Goal: Task Accomplishment & Management: Complete application form

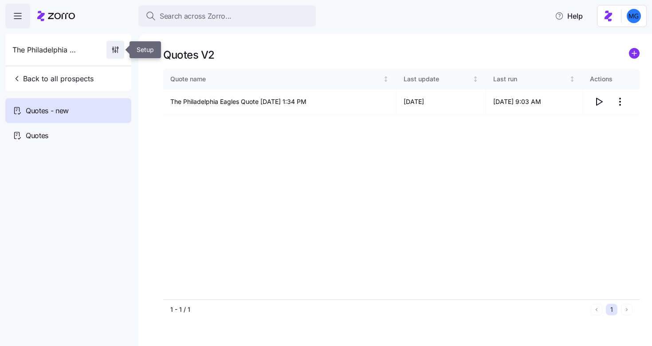
click at [110, 54] on span "button" at bounding box center [115, 49] width 17 height 17
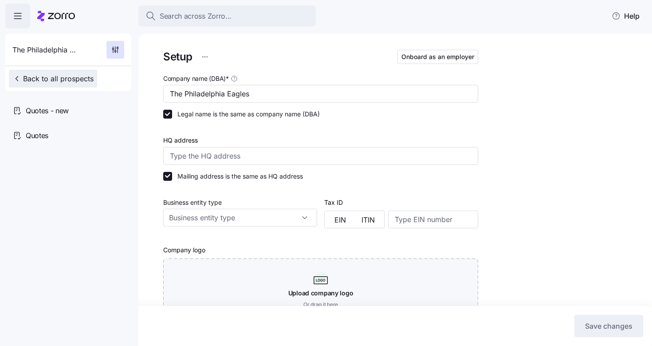
click at [42, 77] on span "Back to all prospects" at bounding box center [52, 78] width 81 height 11
type input "Zorro"
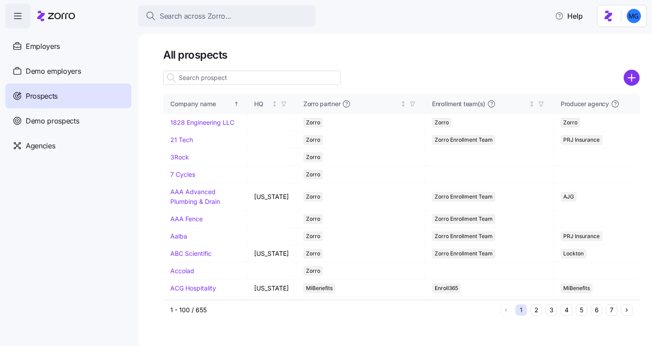
click at [192, 79] on input at bounding box center [251, 78] width 177 height 14
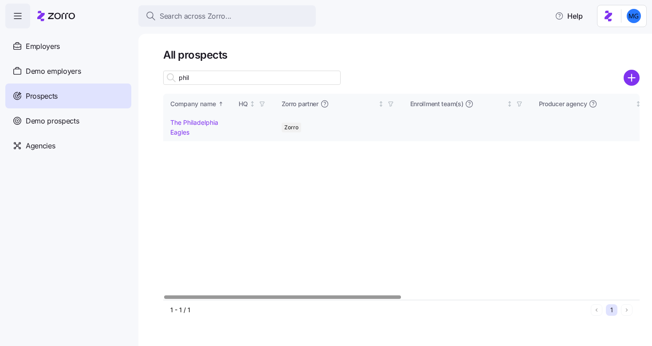
type input "phil"
click at [199, 125] on link "The Philadelphia Eagles" at bounding box center [194, 126] width 48 height 17
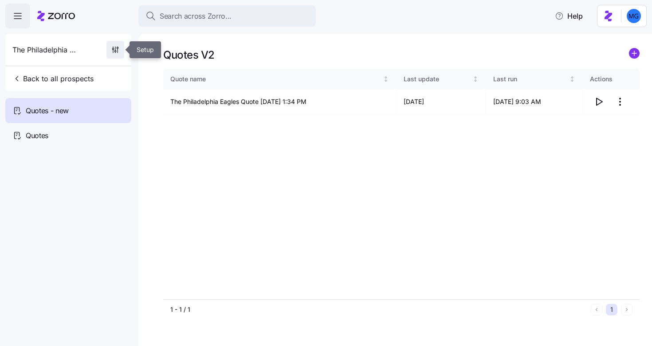
click at [114, 51] on icon "button" at bounding box center [114, 51] width 1 height 1
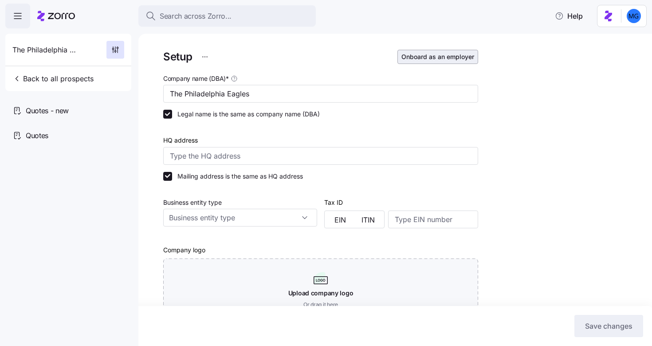
click at [438, 61] on button "Onboard as an employer" at bounding box center [438, 57] width 81 height 14
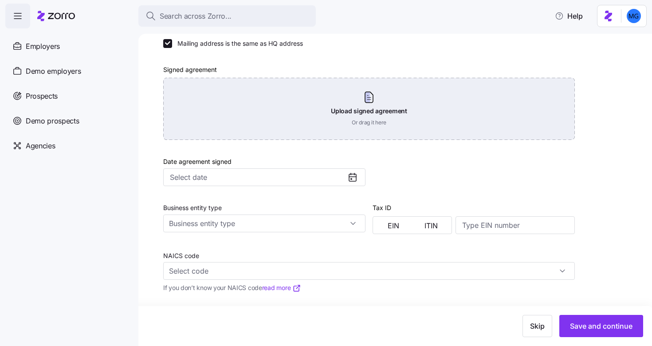
scroll to position [372, 0]
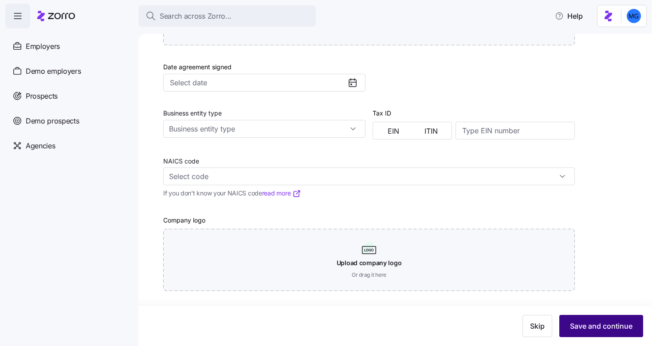
click at [610, 331] on span "Save and continue" at bounding box center [601, 325] width 63 height 11
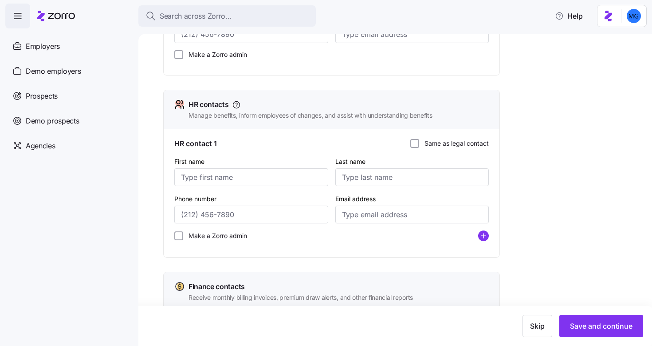
scroll to position [378, 0]
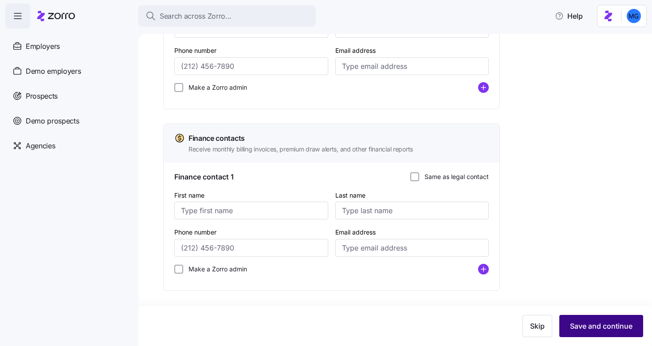
click at [581, 328] on span "Save and continue" at bounding box center [601, 325] width 63 height 11
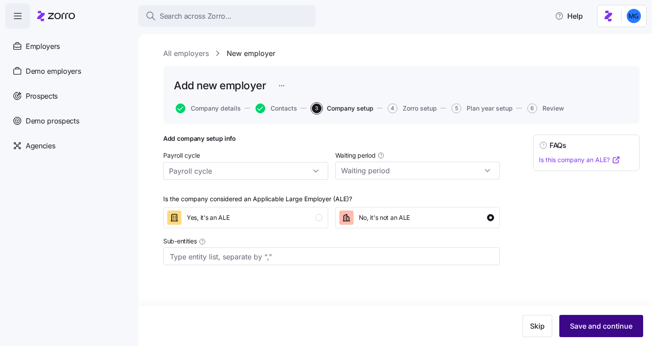
click at [591, 325] on span "Save and continue" at bounding box center [601, 325] width 63 height 11
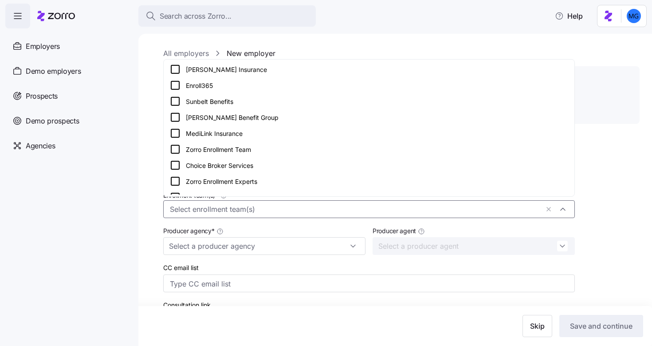
click at [260, 207] on input "Enrollment team(s) *" at bounding box center [354, 210] width 369 height 12
click at [239, 179] on div "Zorro Enrollment Experts" at bounding box center [369, 181] width 398 height 11
click at [576, 230] on div "Add Zorro setup info ( will not be included in the employer invitation ) Zorro …" at bounding box center [401, 317] width 476 height 366
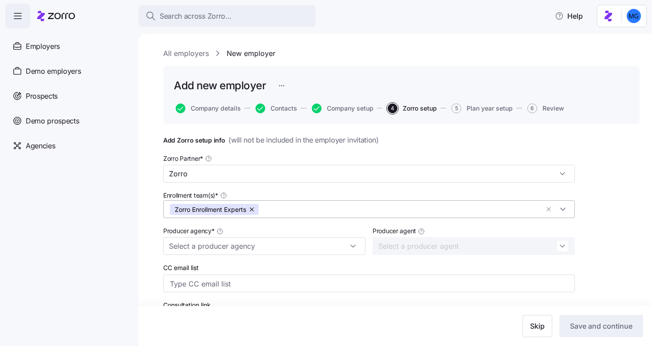
click at [314, 211] on input "Enrollment team(s) *" at bounding box center [401, 210] width 276 height 12
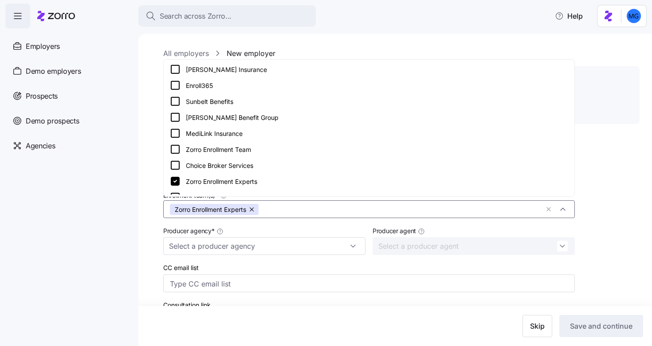
click at [196, 150] on div "Zorro Enrollment Team" at bounding box center [369, 149] width 398 height 11
click at [174, 184] on icon at bounding box center [175, 181] width 9 height 9
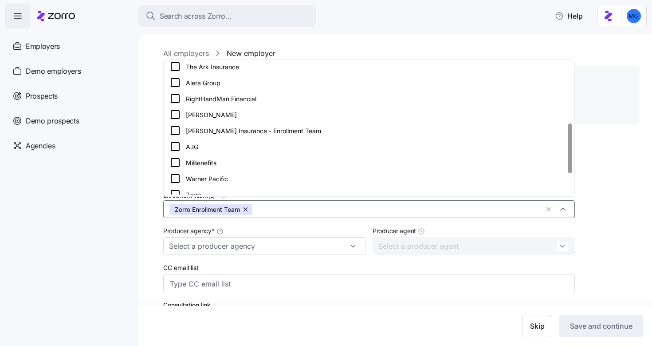
scroll to position [141, 0]
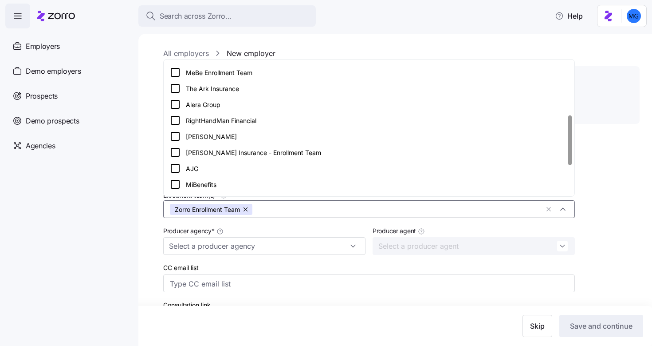
click at [291, 224] on div "Producer agency *" at bounding box center [264, 239] width 209 height 37
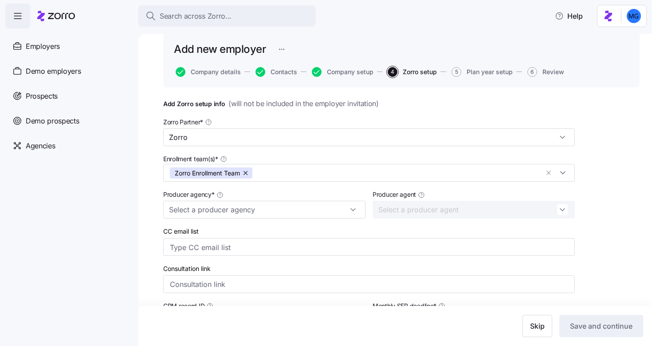
scroll to position [82, 0]
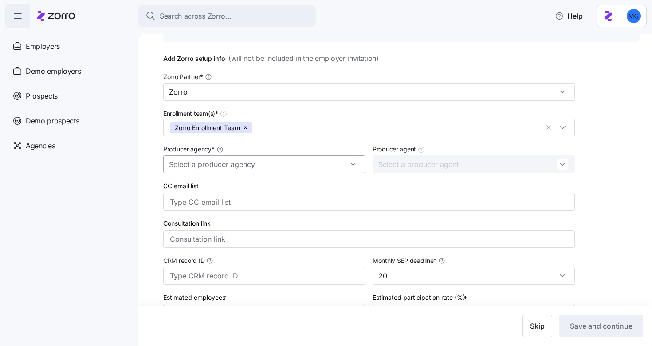
click at [227, 161] on input "Producer agency *" at bounding box center [264, 164] width 202 height 18
click at [235, 183] on div "Keenly Benefits" at bounding box center [264, 188] width 195 height 17
type input "Keenly Benefits"
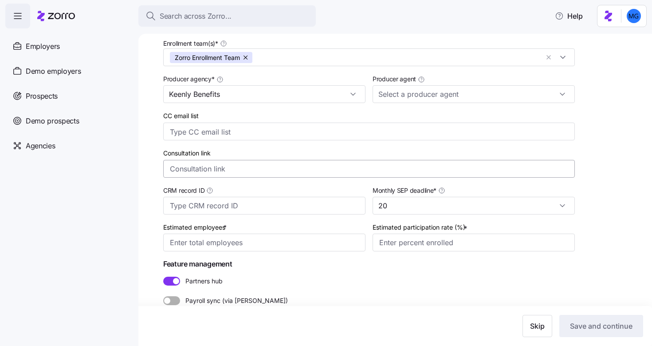
scroll to position [167, 0]
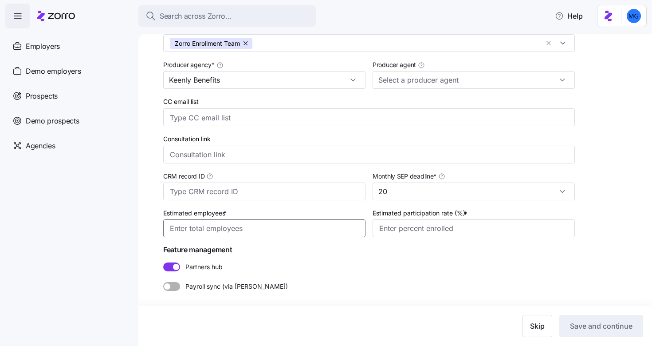
click at [337, 223] on input "Estimated employees *" at bounding box center [264, 228] width 202 height 18
click at [333, 231] on input "Estimated employees *" at bounding box center [264, 228] width 202 height 18
click at [316, 232] on input "Estimated employees *" at bounding box center [264, 228] width 202 height 18
type input "100"
click at [389, 232] on input "Estimated participation rate (%) *" at bounding box center [474, 228] width 202 height 18
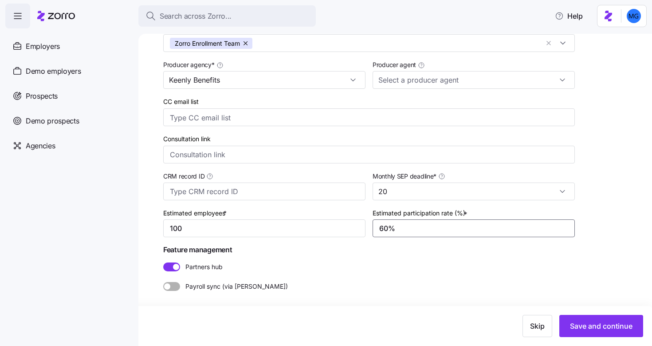
type input "60%"
click at [399, 266] on label "Partners hub" at bounding box center [369, 266] width 412 height 9
click at [163, 262] on input "Partners hub" at bounding box center [163, 262] width 0 height 0
click at [193, 267] on span "Partners hub" at bounding box center [201, 266] width 43 height 9
click at [163, 262] on input "Partners hub" at bounding box center [163, 262] width 0 height 0
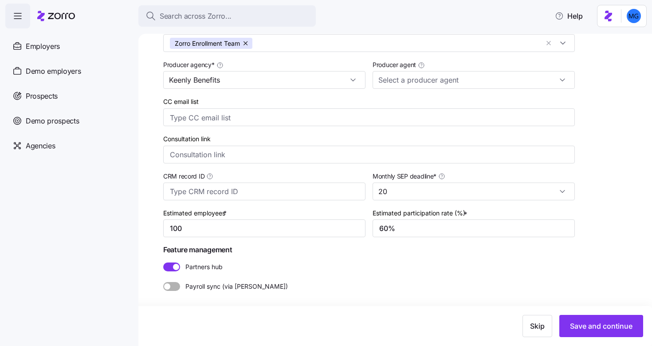
click at [213, 272] on div "Partners hub" at bounding box center [369, 267] width 419 height 16
click at [212, 270] on span "Partners hub" at bounding box center [201, 266] width 43 height 9
click at [163, 262] on input "Partners hub" at bounding box center [163, 262] width 0 height 0
click at [205, 271] on span "Partners hub" at bounding box center [201, 266] width 43 height 9
click at [163, 262] on input "Partners hub" at bounding box center [163, 262] width 0 height 0
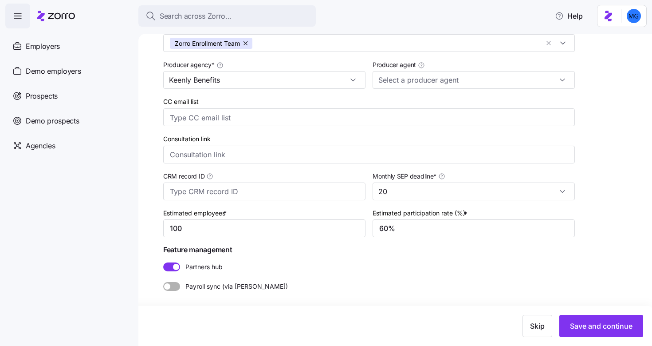
click at [204, 287] on span "Payroll sync (via Finch)" at bounding box center [234, 286] width 108 height 9
click at [163, 282] on input "Payroll sync (via Finch)" at bounding box center [163, 282] width 0 height 0
click at [204, 287] on span "Payroll sync (via Finch)" at bounding box center [234, 286] width 108 height 9
click at [163, 282] on input "Payroll sync (via Finch)" at bounding box center [163, 282] width 0 height 0
click at [203, 269] on span "Partners hub" at bounding box center [201, 266] width 43 height 9
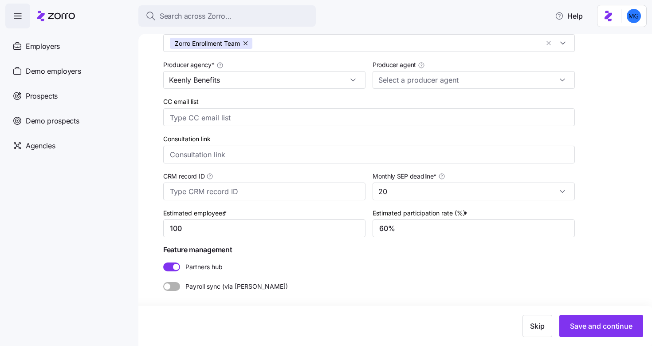
click at [163, 262] on input "Partners hub" at bounding box center [163, 262] width 0 height 0
click at [597, 331] on span "Save and continue" at bounding box center [601, 325] width 63 height 11
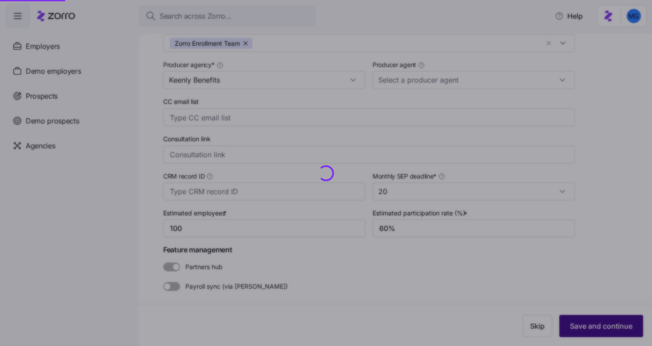
type input "1"
type input "6%"
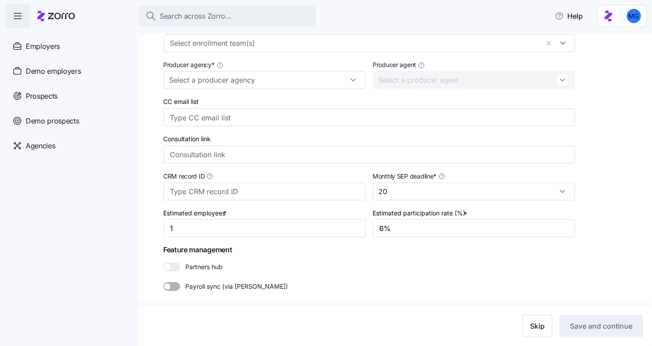
type input "100"
type input "60%"
type input "Keenly Benefits"
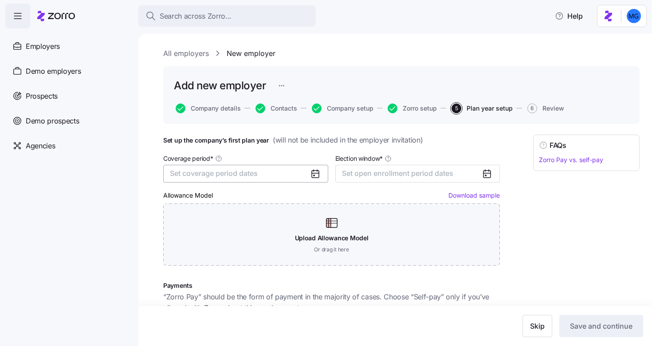
click at [277, 175] on button "Set coverage period dates" at bounding box center [245, 174] width 165 height 18
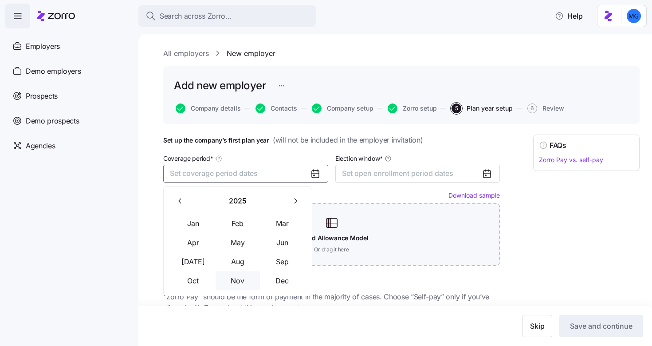
click at [242, 283] on button "Nov" at bounding box center [238, 280] width 44 height 19
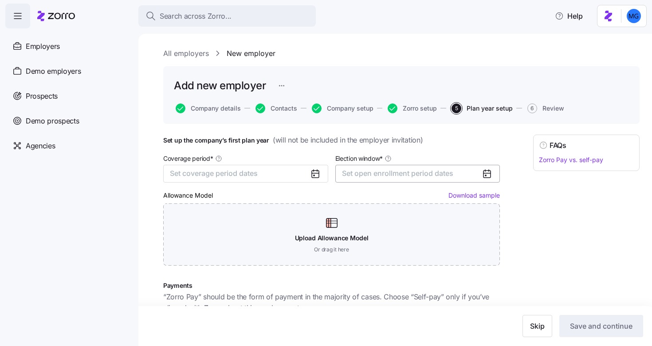
click at [404, 176] on span "Set open enrollment period dates" at bounding box center [397, 173] width 111 height 9
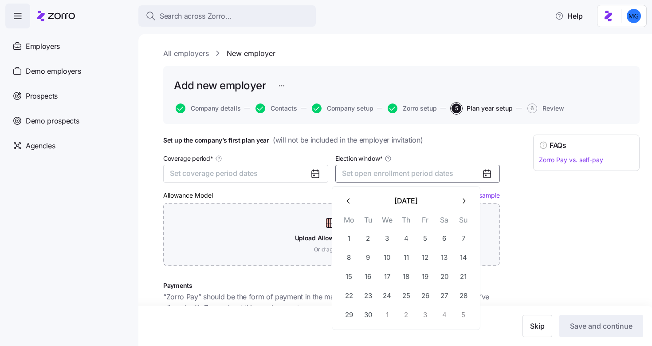
click at [453, 209] on button "September 2025" at bounding box center [406, 201] width 96 height 19
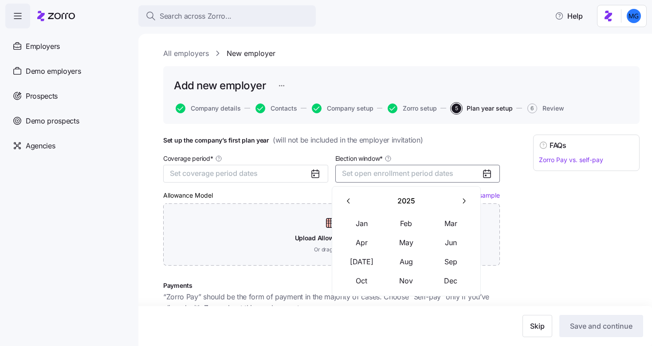
click at [465, 201] on icon "button" at bounding box center [464, 200] width 3 height 5
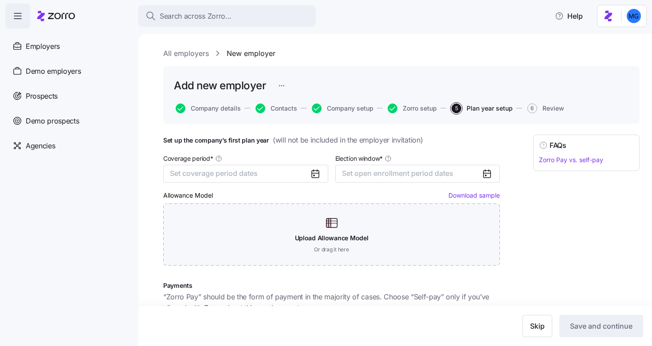
click at [522, 208] on div "Set up the company’s first plan year ( will not be included in the employer inv…" at bounding box center [401, 325] width 476 height 382
click at [450, 174] on button "Set open enrollment period dates" at bounding box center [417, 174] width 165 height 18
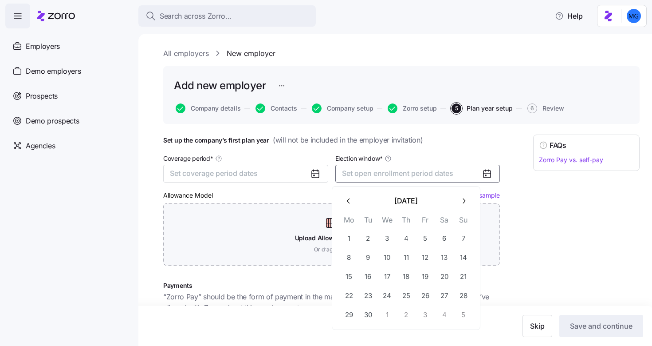
click at [462, 205] on icon "button" at bounding box center [464, 201] width 8 height 8
click at [392, 240] on button "1" at bounding box center [387, 238] width 19 height 19
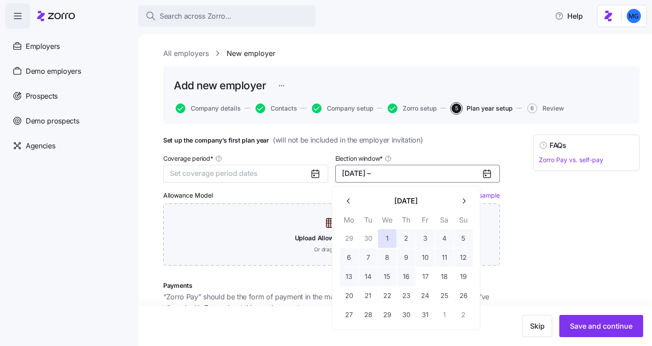
click at [402, 286] on td "23" at bounding box center [406, 295] width 19 height 19
click at [433, 278] on button "17" at bounding box center [425, 276] width 19 height 19
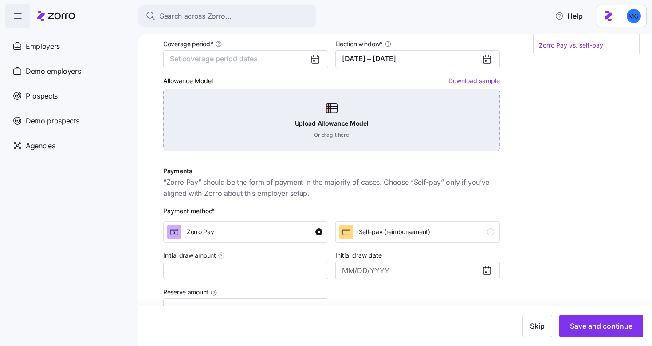
scroll to position [119, 0]
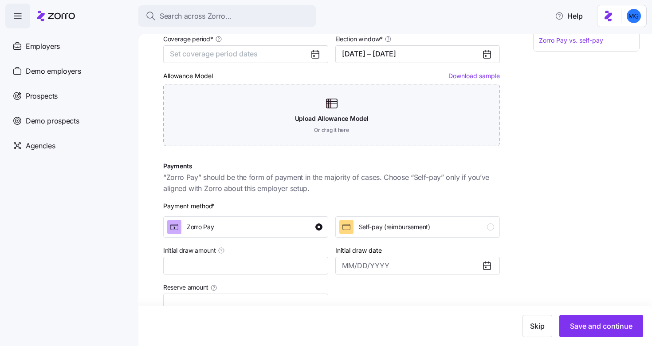
click at [449, 72] on link "Download sample" at bounding box center [474, 76] width 51 height 8
drag, startPoint x: 251, startPoint y: 62, endPoint x: 247, endPoint y: 57, distance: 6.3
click at [251, 62] on button "Set coverage period dates" at bounding box center [245, 54] width 165 height 18
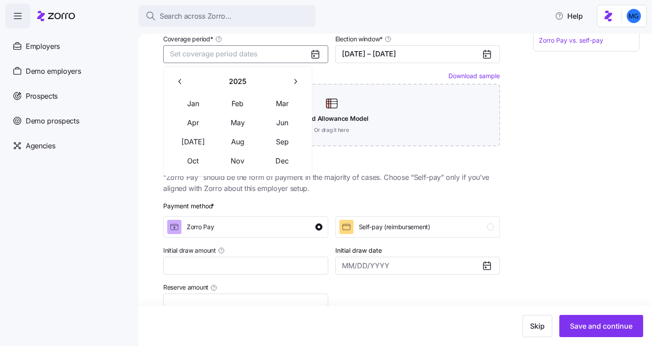
click at [246, 55] on span "Set coverage period dates" at bounding box center [214, 53] width 88 height 9
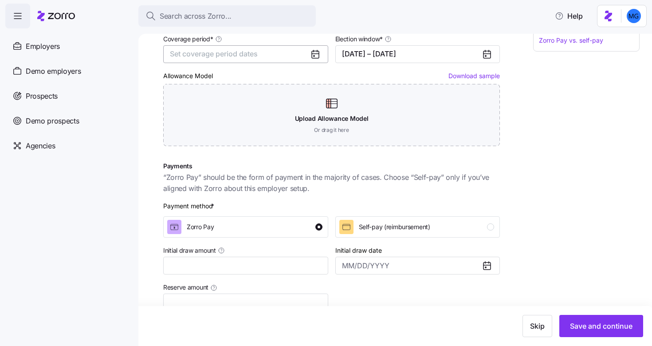
click at [246, 55] on span "Set coverage period dates" at bounding box center [214, 53] width 88 height 9
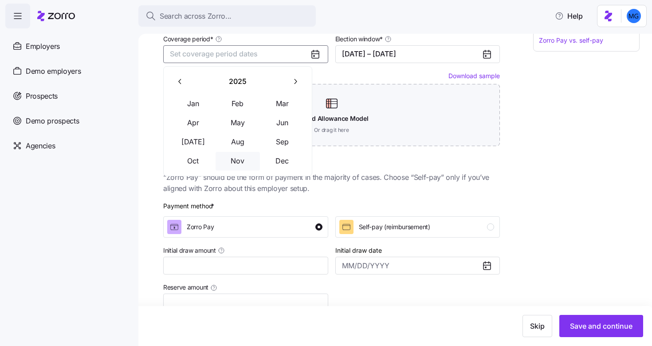
click at [238, 157] on button "Nov" at bounding box center [238, 161] width 44 height 19
click at [366, 197] on div "Payments “Zorro Pay” should be the form of payment in the majority of cases. Ch…" at bounding box center [332, 177] width 344 height 39
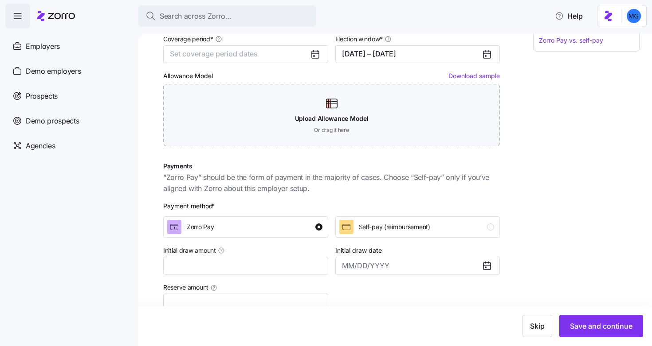
scroll to position [182, 0]
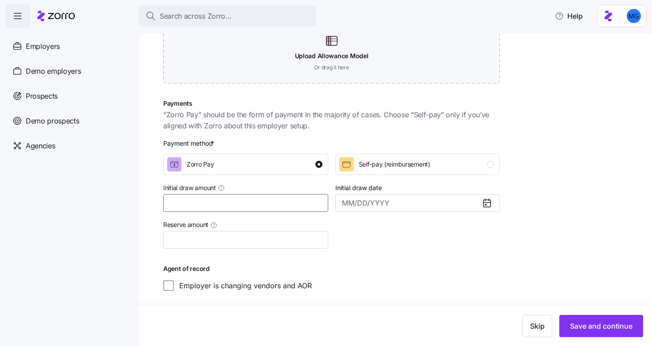
click at [255, 206] on input "Initial draw amount" at bounding box center [245, 203] width 165 height 18
click at [298, 209] on input "Initial draw amount" at bounding box center [245, 203] width 165 height 18
click at [258, 241] on input "Reserve amount" at bounding box center [245, 240] width 165 height 18
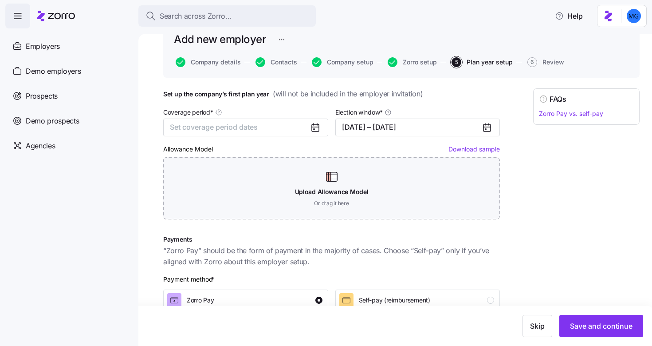
scroll to position [0, 0]
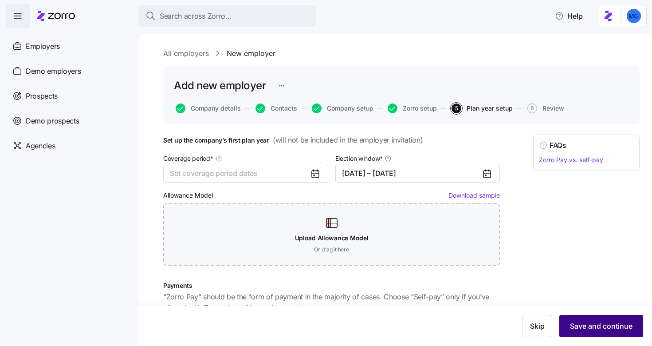
click at [598, 328] on span "Save and continue" at bounding box center [601, 325] width 63 height 11
click at [593, 331] on span "Save and continue" at bounding box center [601, 325] width 63 height 11
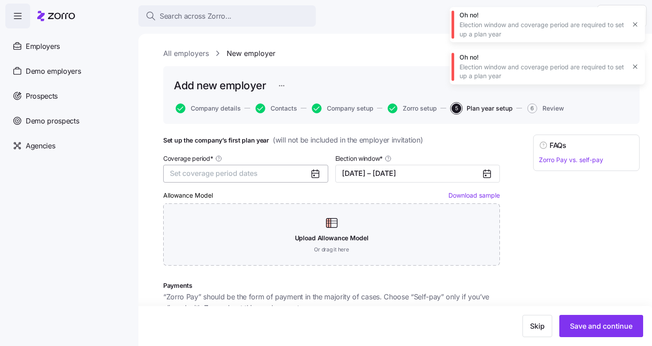
click at [287, 178] on button "Set coverage period dates" at bounding box center [245, 174] width 165 height 18
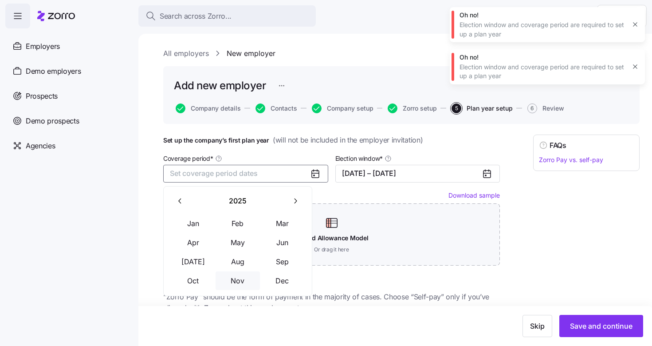
click at [243, 277] on button "Nov" at bounding box center [238, 280] width 44 height 19
click at [273, 281] on button "Dec" at bounding box center [282, 280] width 44 height 19
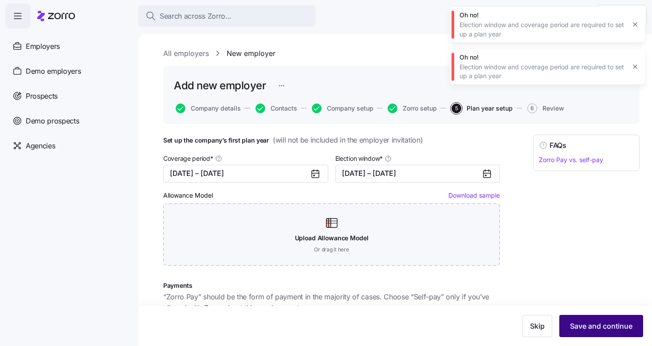
click at [584, 326] on span "Save and continue" at bounding box center [601, 325] width 63 height 11
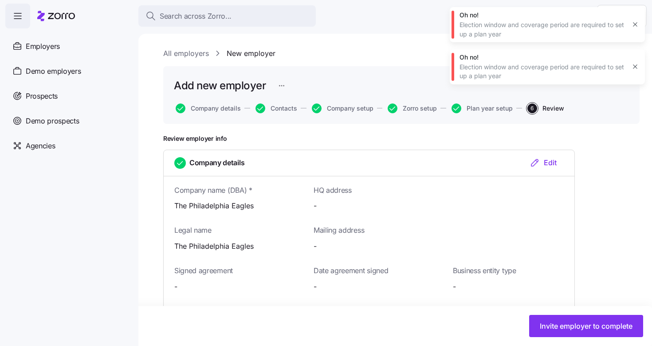
click at [634, 72] on button "button" at bounding box center [635, 66] width 12 height 12
click at [632, 31] on div "Oh no! Election window and coverage period are required to set up a plan year" at bounding box center [547, 24] width 195 height 35
click at [634, 26] on icon "button" at bounding box center [635, 25] width 4 height 4
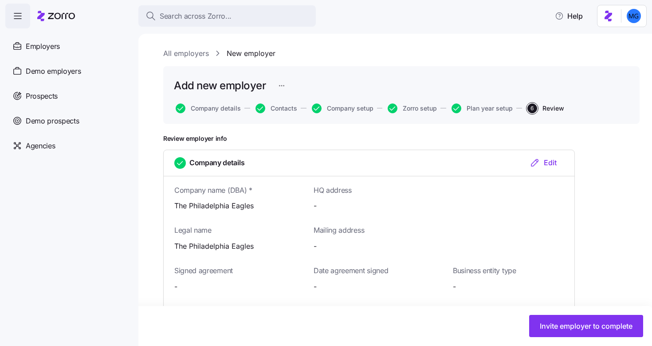
click at [544, 162] on div "Edit" at bounding box center [543, 162] width 27 height 11
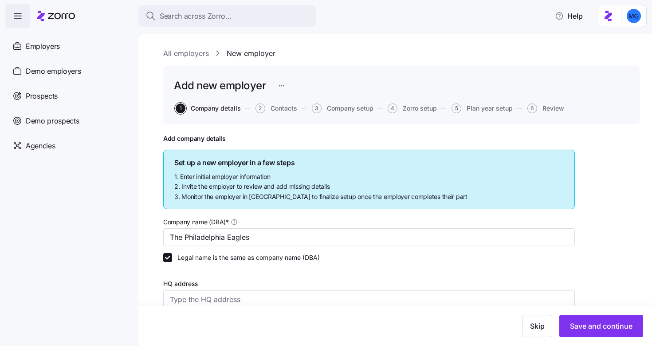
click at [280, 85] on html "Search across Zorro... Help Employers Demo employers Prospects Demo prospects A…" at bounding box center [326, 170] width 652 height 340
click at [350, 68] on html "Search across Zorro... Help Employers Demo employers Prospects Demo prospects A…" at bounding box center [326, 170] width 652 height 340
click at [48, 52] on div "Employers" at bounding box center [68, 46] width 126 height 25
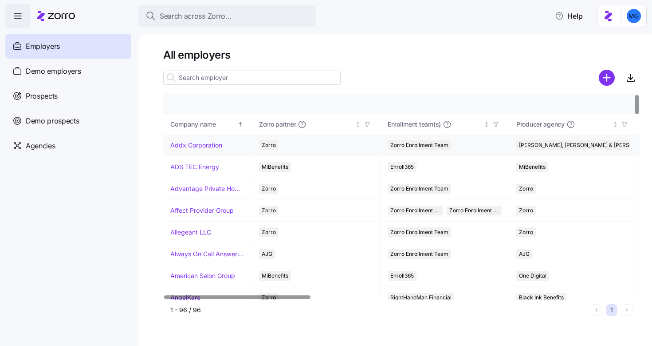
click at [201, 142] on link "Addx Corporation" at bounding box center [196, 145] width 52 height 9
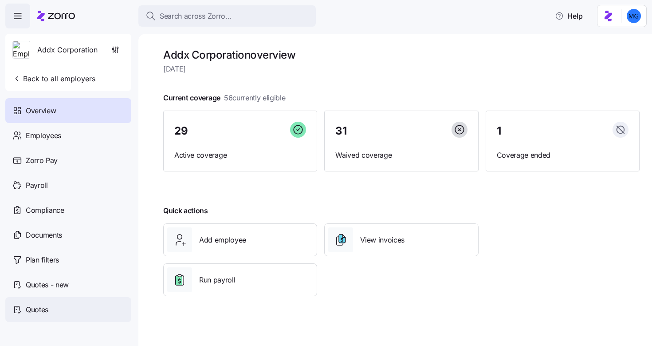
click at [51, 309] on div "Quotes" at bounding box center [68, 309] width 126 height 25
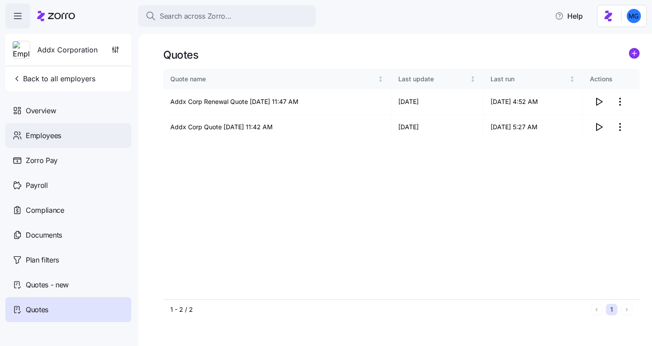
click at [59, 138] on span "Employees" at bounding box center [43, 135] width 35 height 11
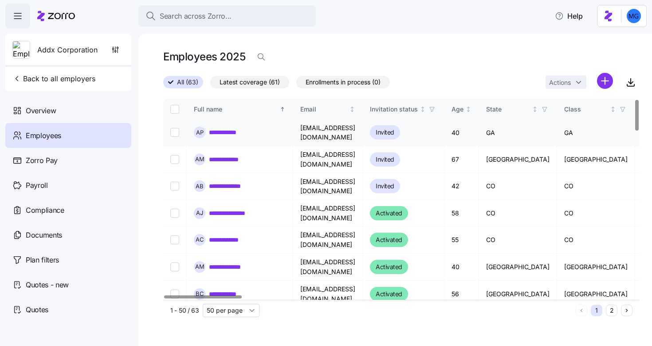
click at [223, 132] on link "**********" at bounding box center [228, 132] width 38 height 9
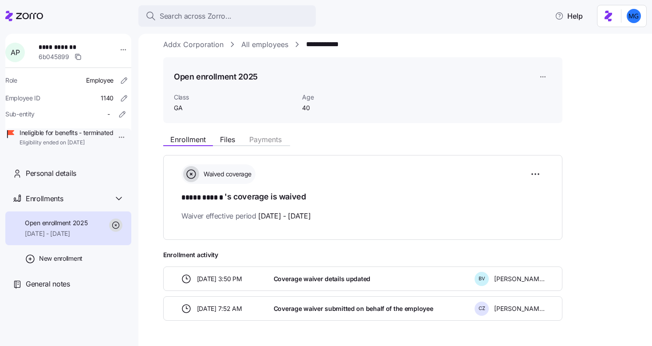
scroll to position [36, 0]
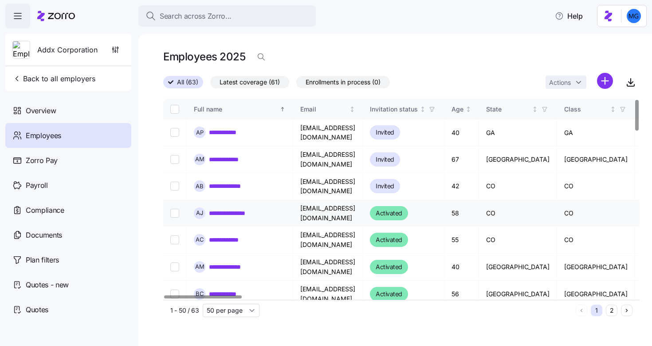
click at [229, 209] on link "**********" at bounding box center [234, 213] width 51 height 9
click at [230, 295] on div at bounding box center [202, 296] width 77 height 3
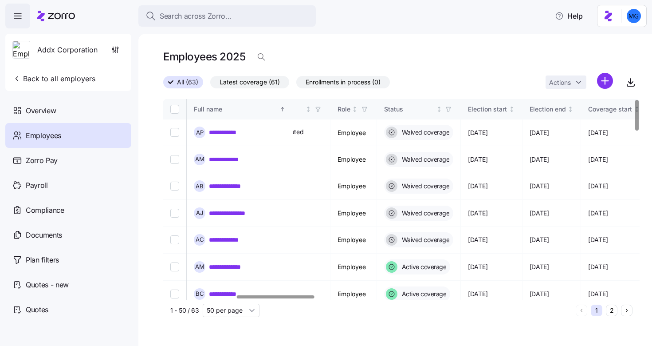
scroll to position [0, 477]
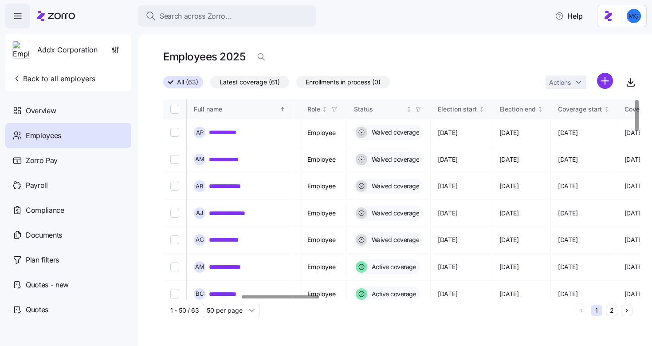
click at [307, 297] on div at bounding box center [280, 296] width 77 height 3
click at [222, 289] on link "**********" at bounding box center [228, 293] width 39 height 9
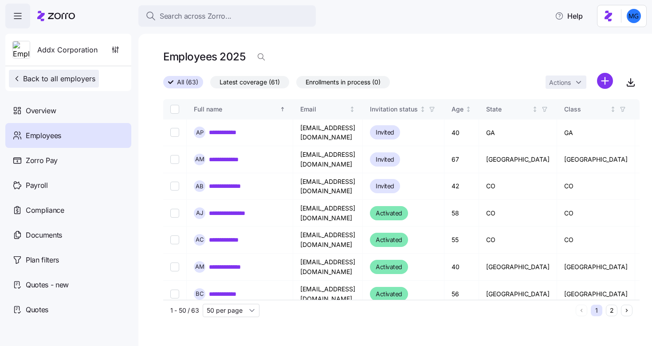
click at [43, 79] on span "Back to all employers" at bounding box center [53, 78] width 83 height 11
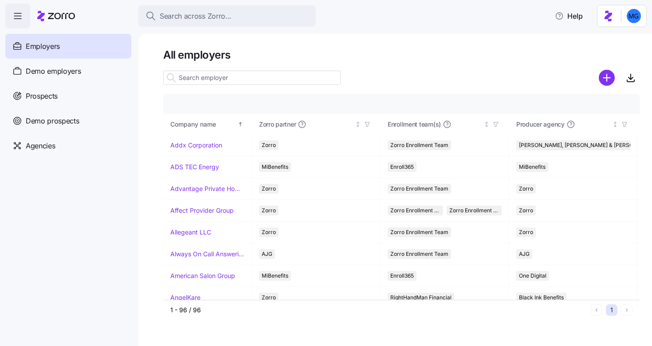
click at [232, 82] on input at bounding box center [251, 78] width 177 height 14
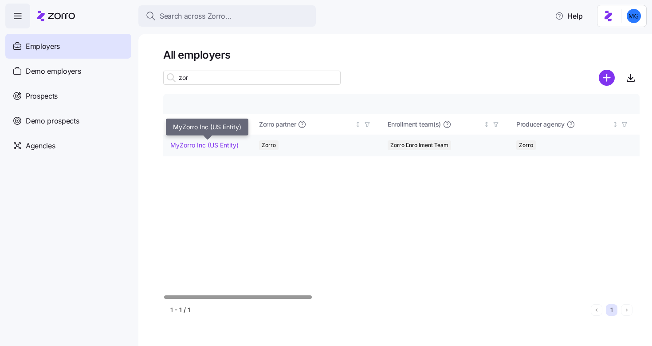
type input "zor"
click at [224, 143] on link "MyZorro Inc (US Entity)" at bounding box center [204, 145] width 68 height 9
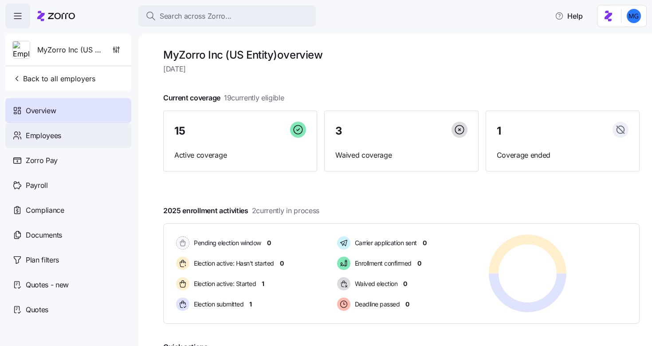
click at [75, 132] on div "Employees" at bounding box center [68, 135] width 126 height 25
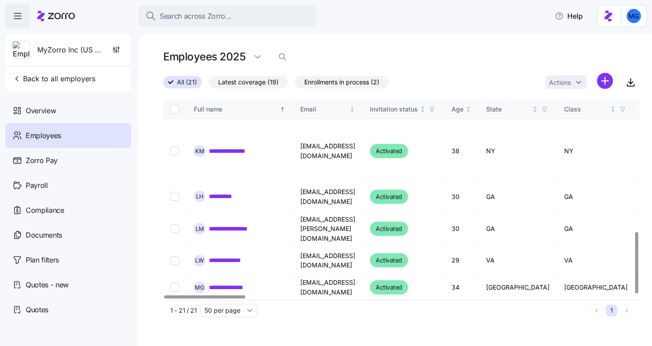
scroll to position [430, 0]
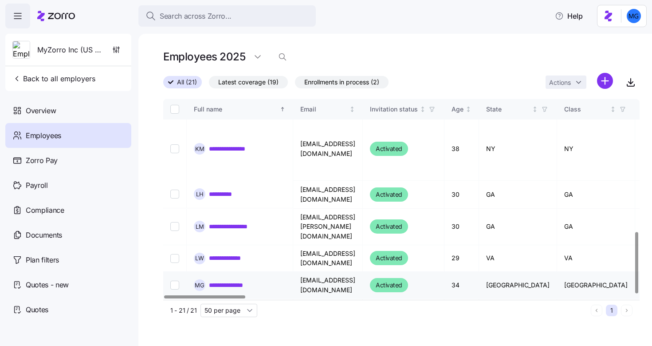
click at [241, 280] on link "**********" at bounding box center [236, 284] width 55 height 9
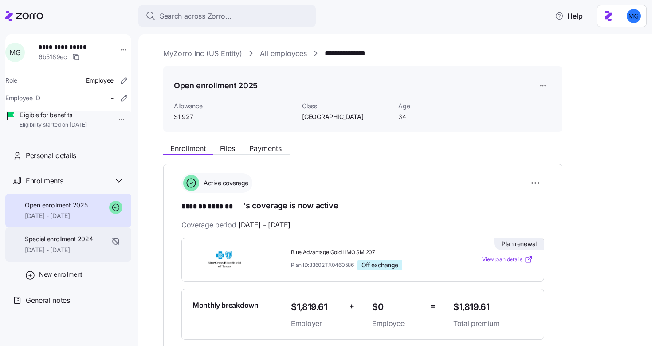
click at [91, 243] on span "Special enrollment 2024" at bounding box center [59, 238] width 68 height 9
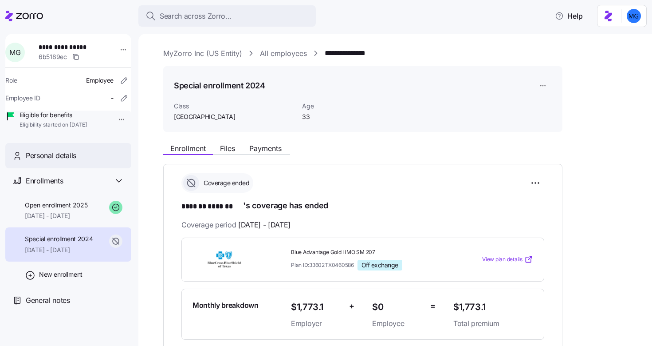
click at [64, 161] on span "Personal details" at bounding box center [51, 155] width 51 height 11
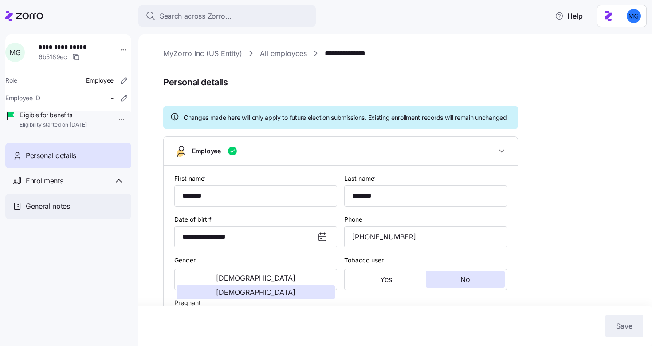
type input "TX"
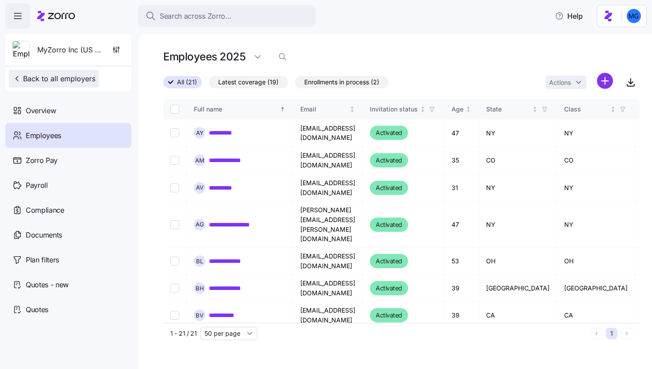
click at [55, 79] on span "Back to all employers" at bounding box center [53, 78] width 83 height 11
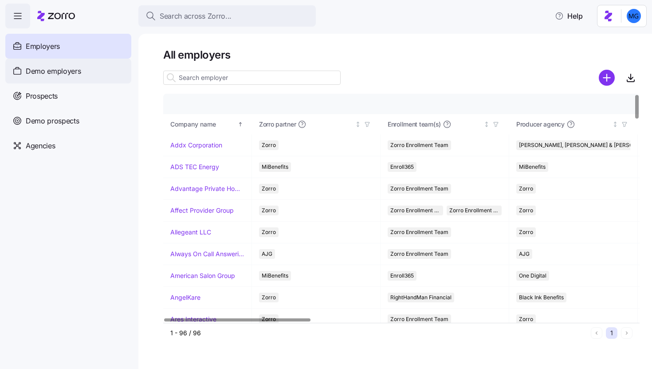
click at [67, 73] on span "Demo employers" at bounding box center [53, 71] width 55 height 11
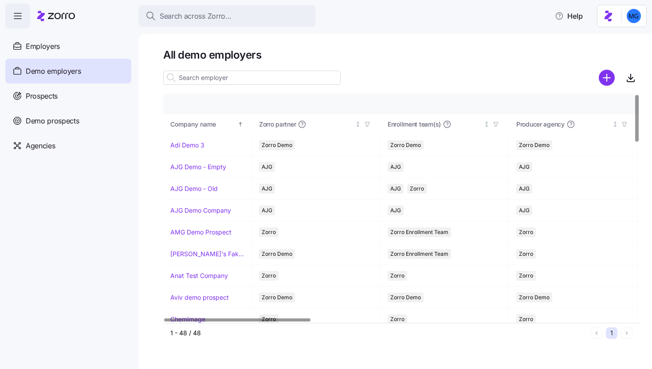
click at [253, 80] on input at bounding box center [251, 78] width 177 height 14
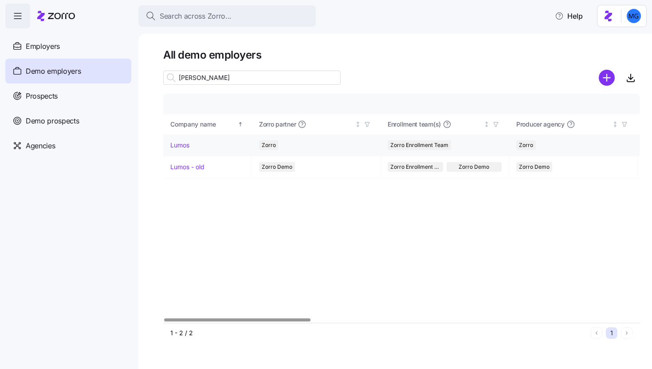
type input "lum"
click at [173, 143] on link "Lumos" at bounding box center [179, 145] width 19 height 9
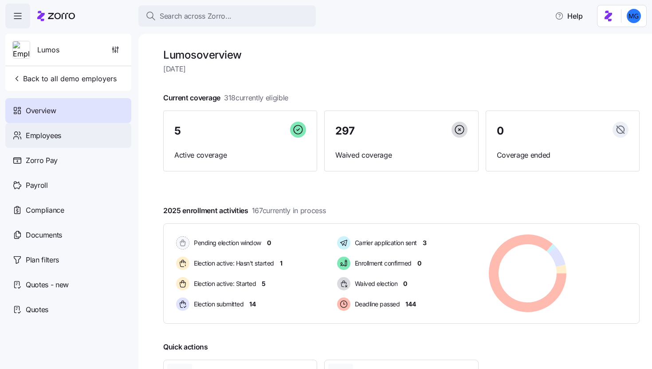
click at [67, 142] on div "Employees" at bounding box center [68, 135] width 126 height 25
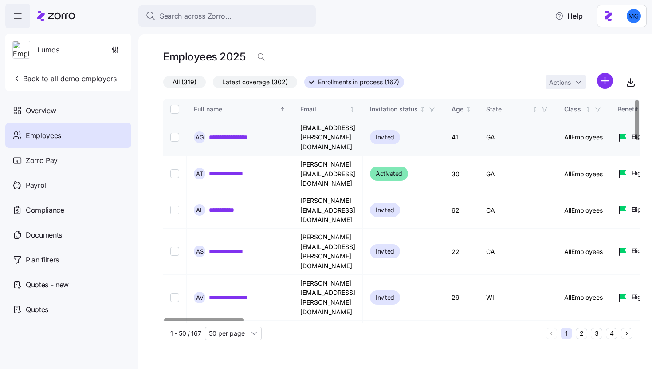
click at [236, 133] on link "**********" at bounding box center [236, 137] width 55 height 9
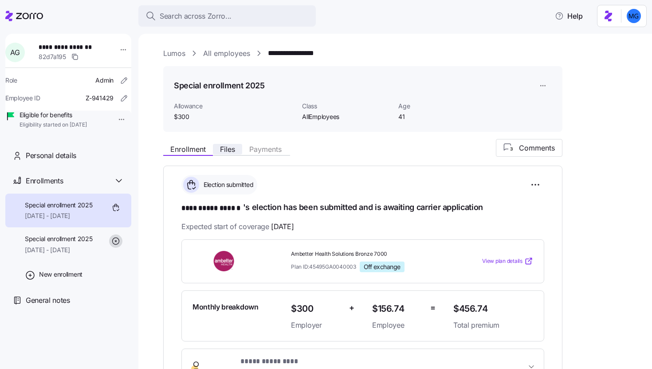
click at [230, 150] on span "Files" at bounding box center [227, 149] width 15 height 7
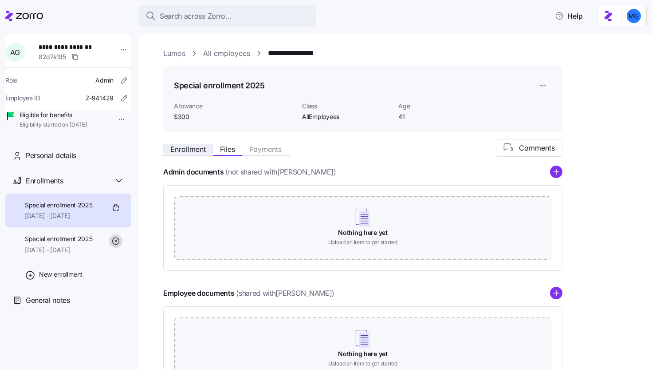
click at [196, 154] on button "Enrollment" at bounding box center [188, 149] width 50 height 11
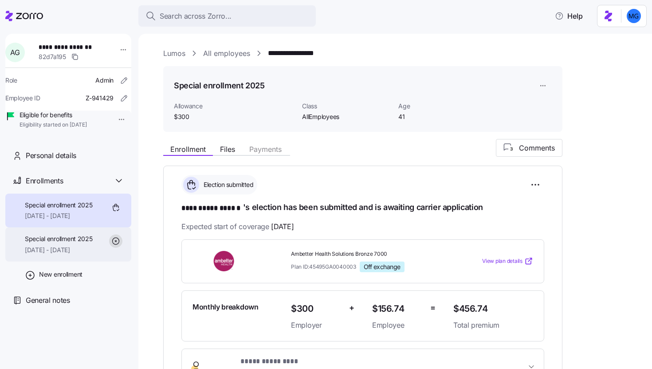
click at [58, 254] on span "06/01/2025 - 12/31/2025" at bounding box center [59, 249] width 68 height 9
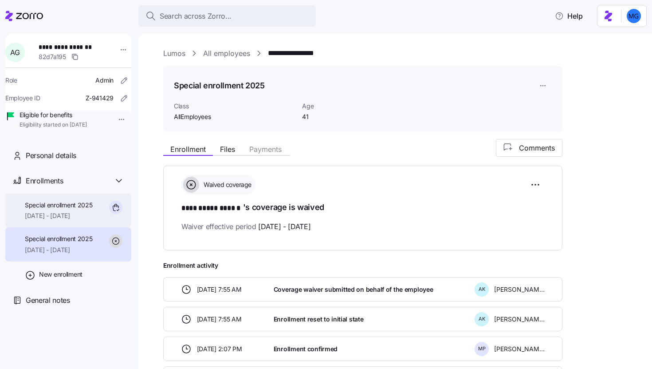
click at [74, 220] on span "10/01/2025 - 12/31/2025" at bounding box center [59, 215] width 68 height 9
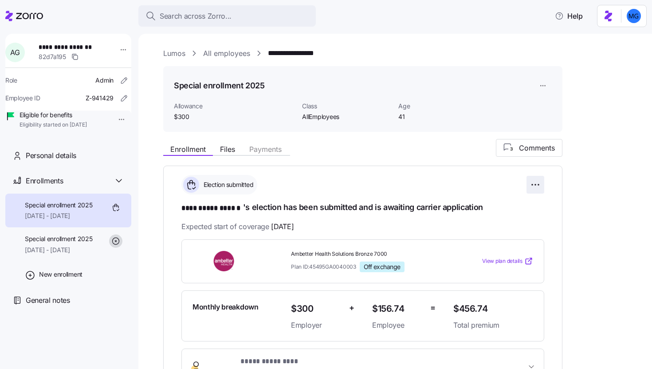
click at [538, 182] on html "**********" at bounding box center [326, 181] width 652 height 363
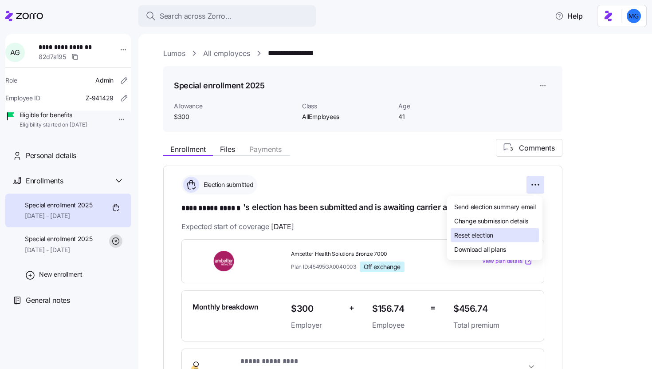
click at [501, 230] on div "Reset election" at bounding box center [495, 235] width 88 height 14
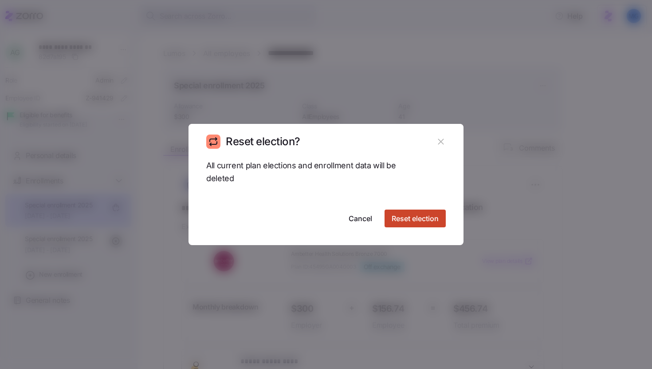
click at [429, 216] on span "Reset election" at bounding box center [415, 218] width 47 height 11
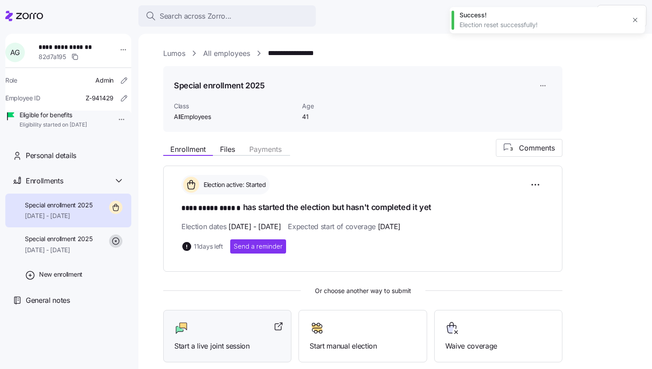
click at [257, 327] on div at bounding box center [227, 328] width 106 height 14
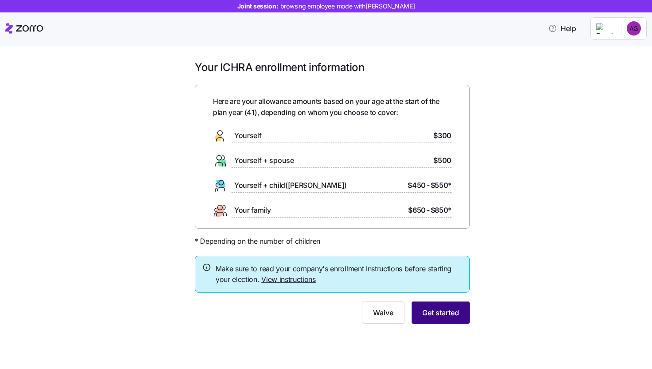
click at [438, 318] on button "Get started" at bounding box center [441, 312] width 58 height 22
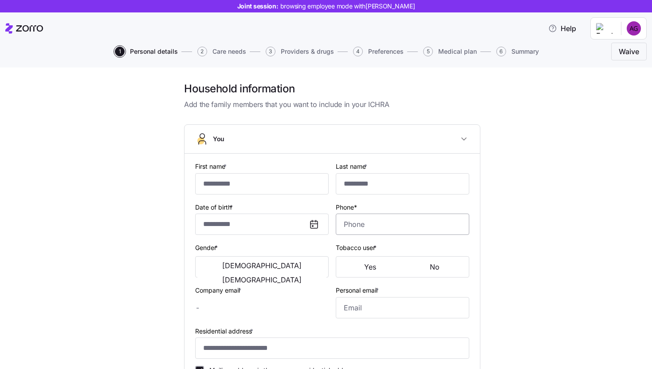
type input "**********"
type input "******"
type input "[EMAIL_ADDRESS][PERSON_NAME][DOMAIN_NAME]"
type input "[EMAIL_ADDRESS][DOMAIN_NAME]"
type input "**********"
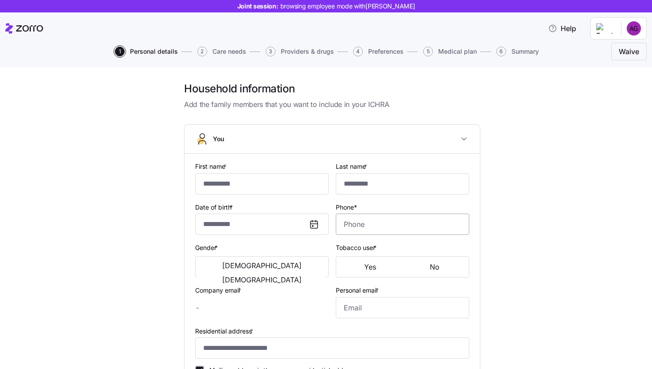
checkbox input "true"
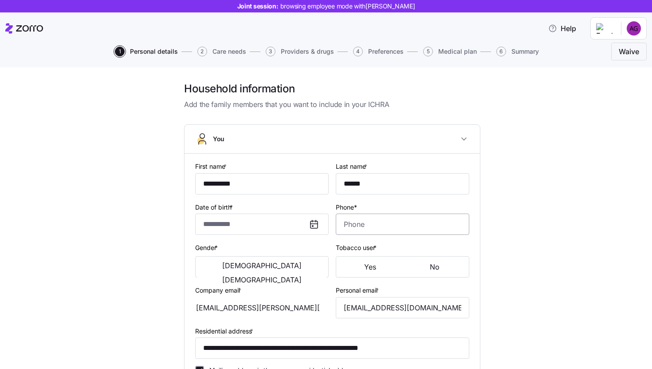
type input "**********"
type input "(949) 952-5579"
type input "US citizen"
type input "Single"
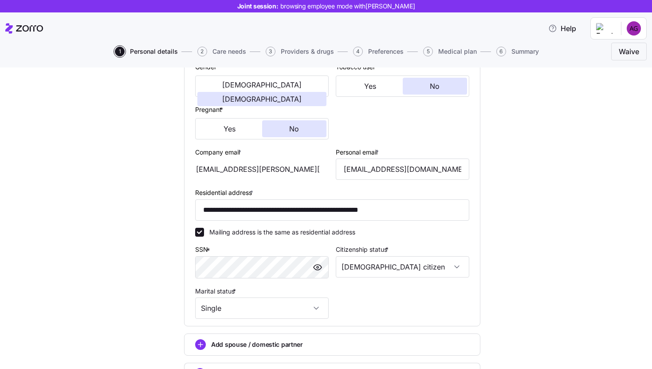
scroll to position [259, 0]
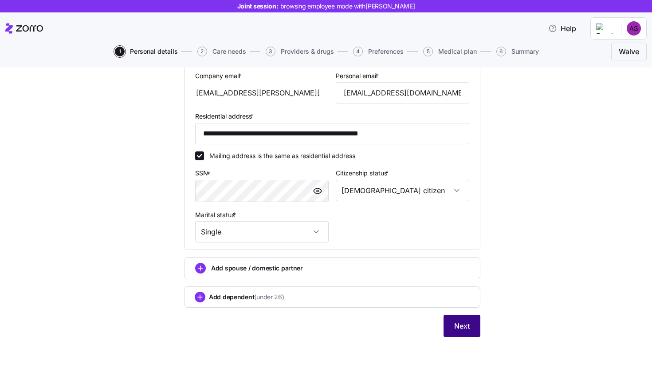
click at [450, 327] on button "Next" at bounding box center [462, 326] width 37 height 22
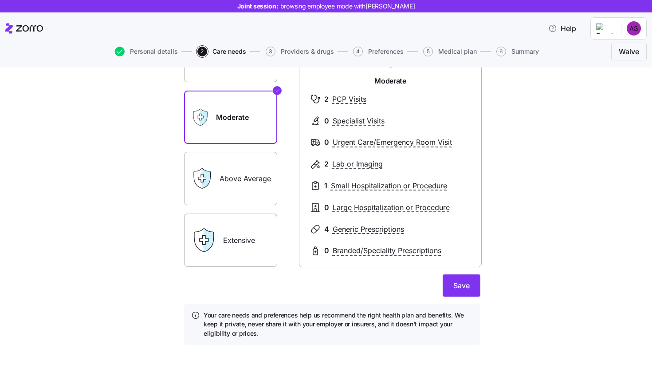
scroll to position [109, 0]
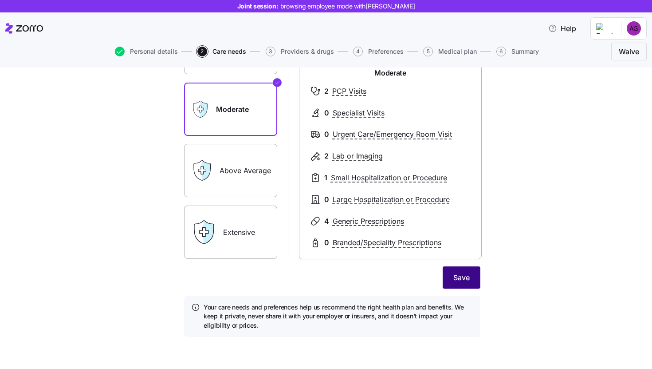
click at [443, 276] on button "Save" at bounding box center [462, 277] width 38 height 22
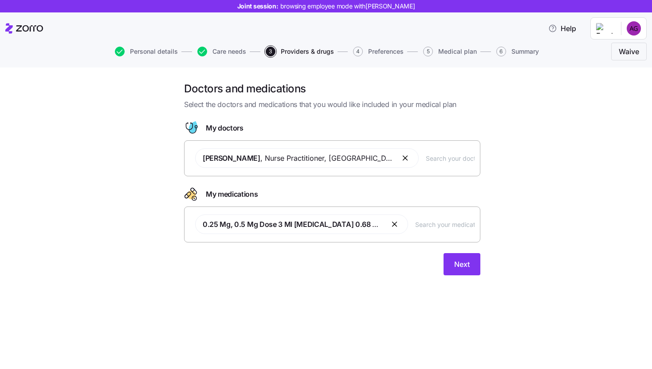
click at [519, 55] on span "Summary" at bounding box center [526, 51] width 28 height 6
click at [460, 260] on span "Next" at bounding box center [462, 264] width 16 height 11
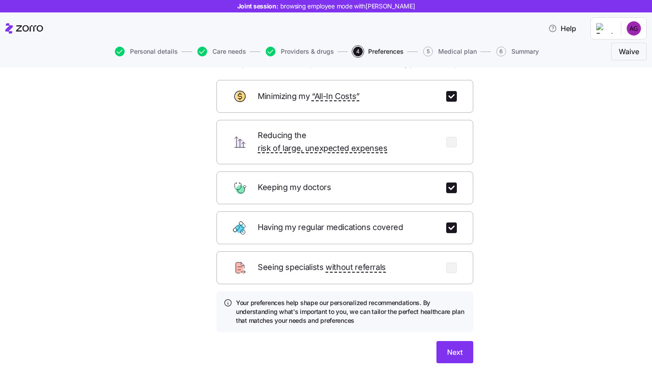
scroll to position [67, 0]
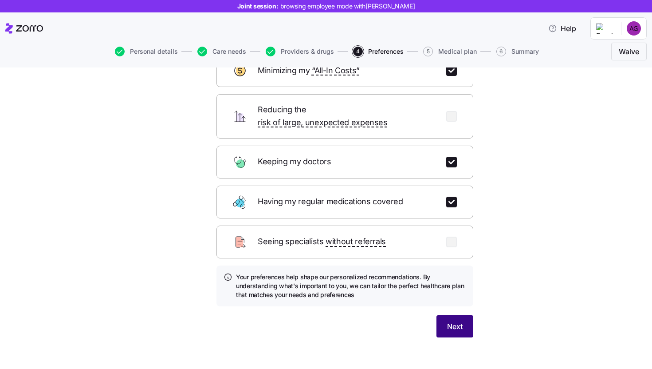
click at [457, 321] on span "Next" at bounding box center [455, 326] width 16 height 11
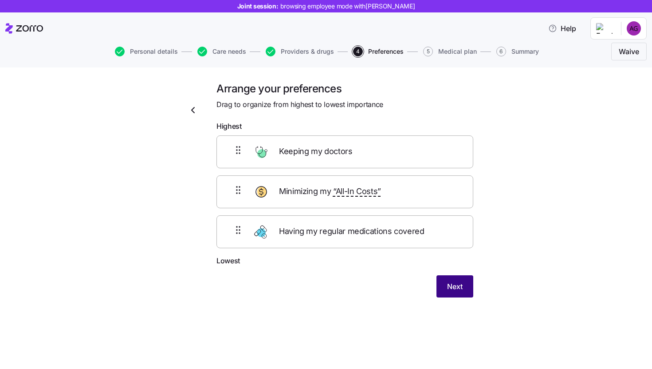
click at [457, 286] on span "Next" at bounding box center [455, 286] width 16 height 11
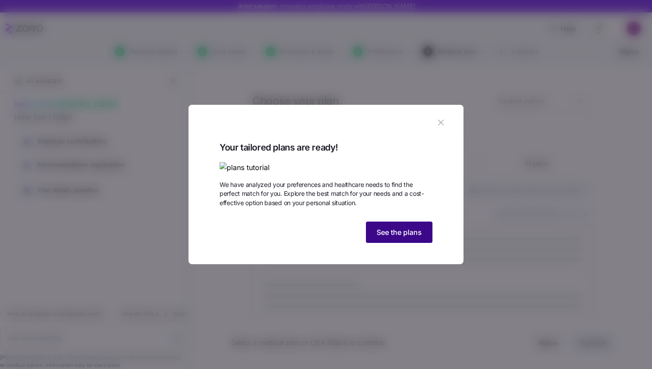
click at [412, 237] on span "See the plans" at bounding box center [399, 232] width 45 height 11
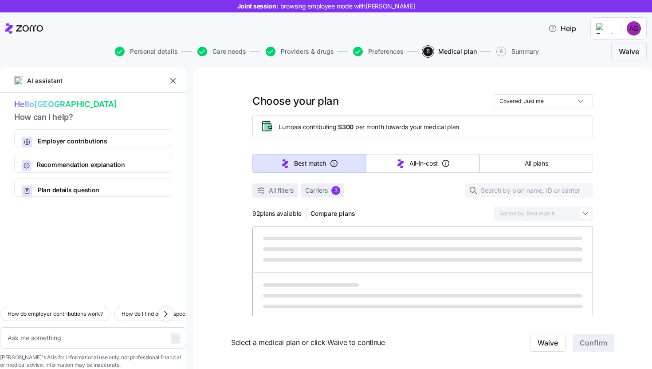
type textarea "x"
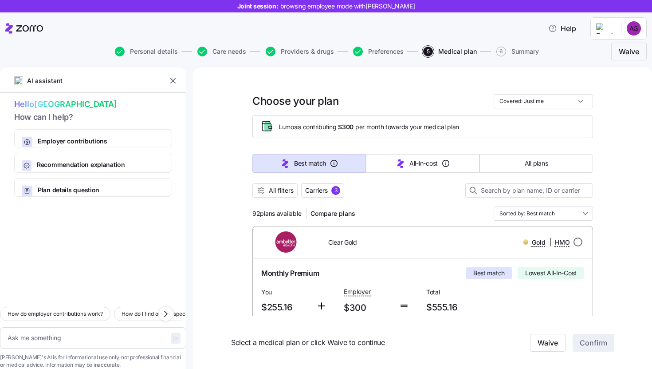
click at [576, 242] on input "radio" at bounding box center [578, 241] width 9 height 9
radio input "true"
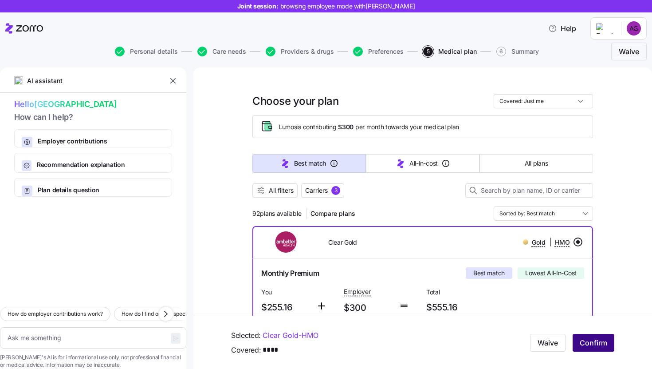
click at [581, 340] on span "Confirm" at bounding box center [594, 342] width 28 height 11
type textarea "x"
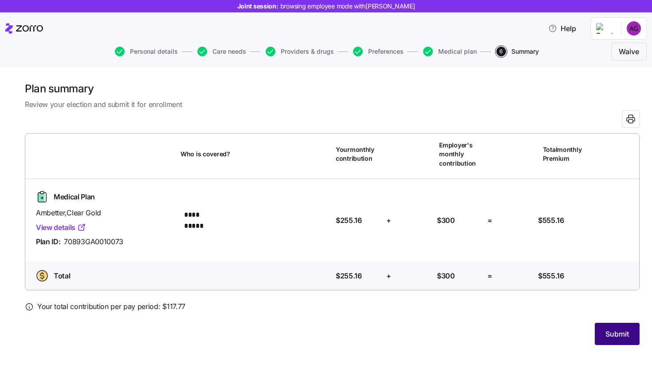
click at [611, 333] on span "Submit" at bounding box center [618, 333] width 24 height 11
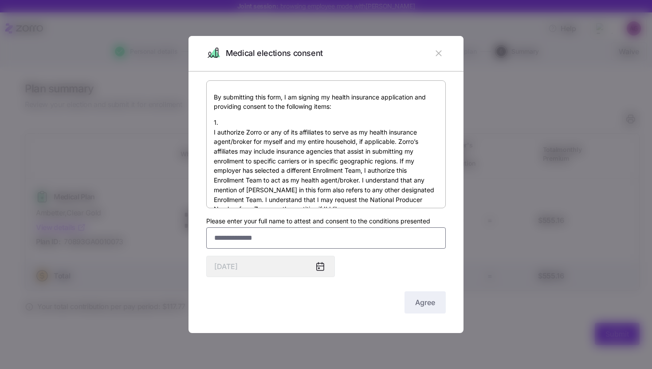
click at [337, 236] on input "Please enter your full name to attest and consent to the conditions presented" at bounding box center [326, 237] width 240 height 21
type input "*******"
click at [416, 302] on span "Agree" at bounding box center [425, 302] width 20 height 11
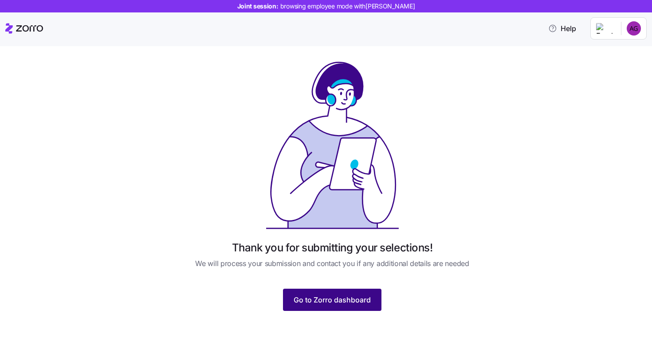
click at [330, 304] on span "Go to Zorro dashboard" at bounding box center [332, 299] width 77 height 11
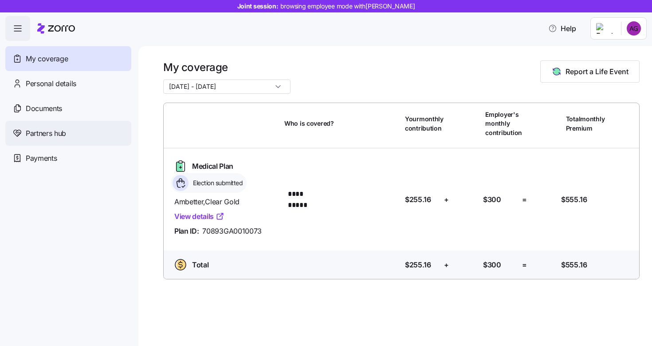
click at [53, 137] on span "Partners hub" at bounding box center [46, 133] width 40 height 11
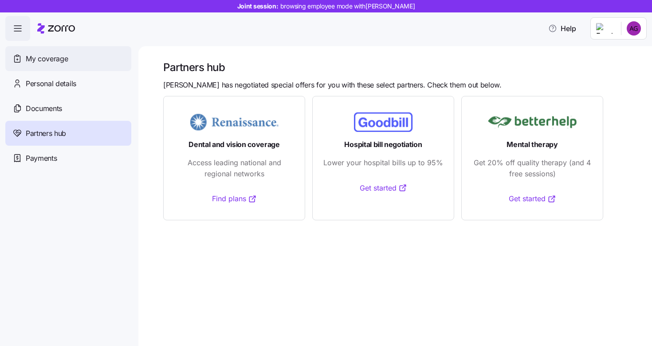
click at [59, 60] on span "My coverage" at bounding box center [47, 58] width 42 height 11
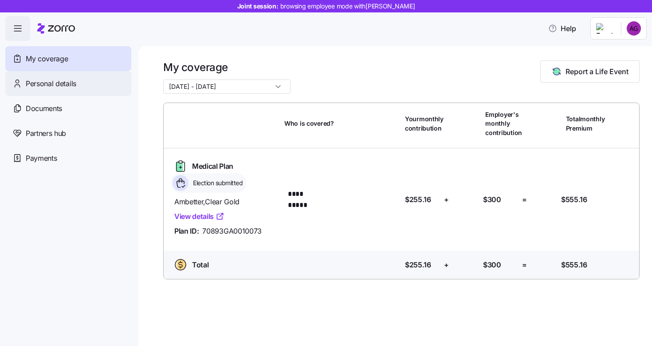
click at [64, 87] on span "Personal details" at bounding box center [51, 83] width 51 height 11
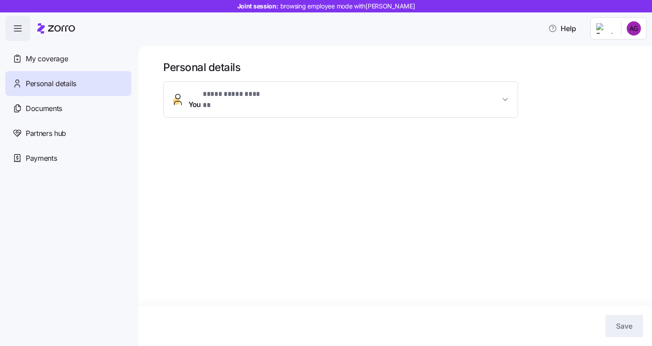
click at [57, 113] on span "Documents" at bounding box center [44, 108] width 36 height 11
